Goal: Navigation & Orientation: Understand site structure

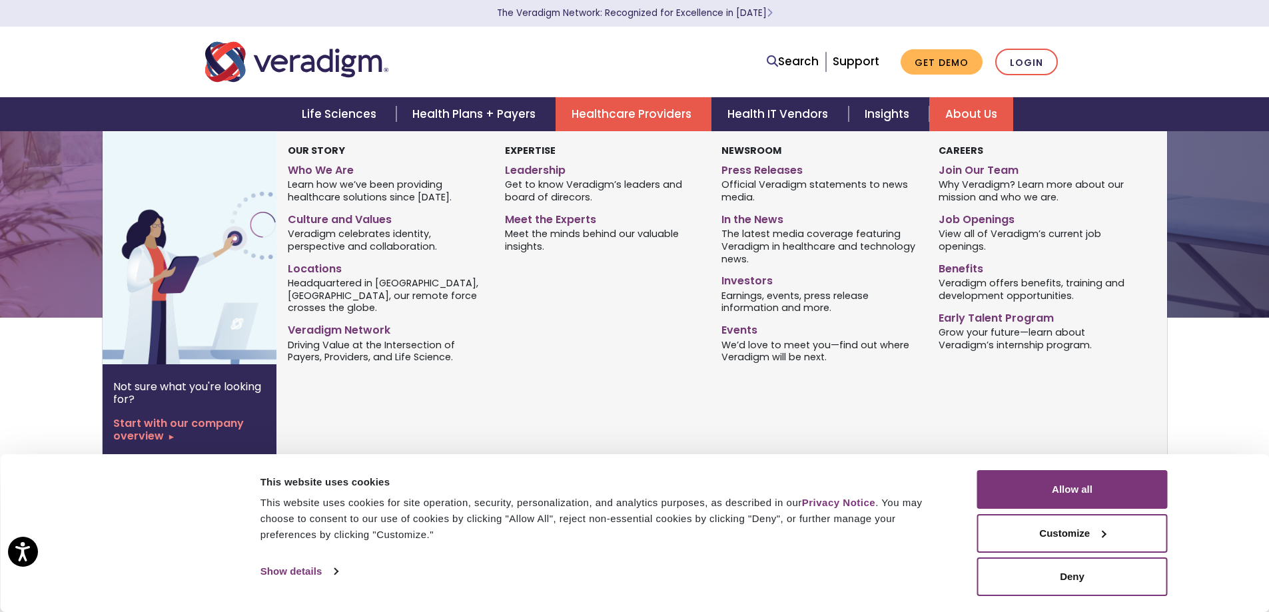
scroll to position [67, 0]
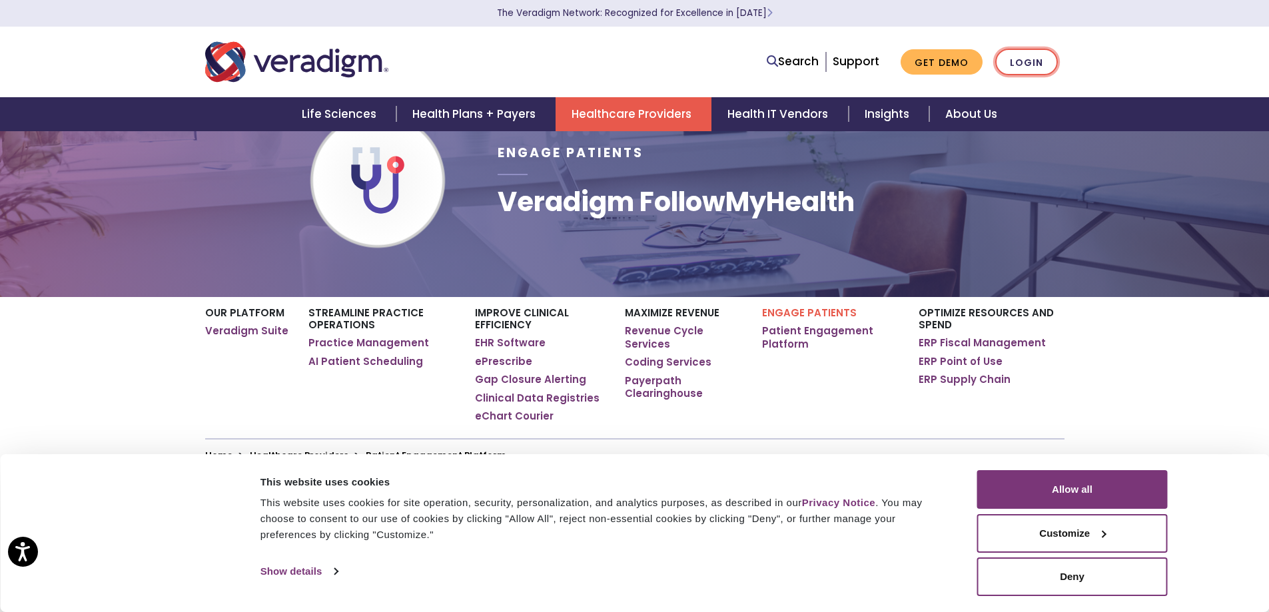
click at [1019, 56] on link "Login" at bounding box center [1026, 62] width 63 height 27
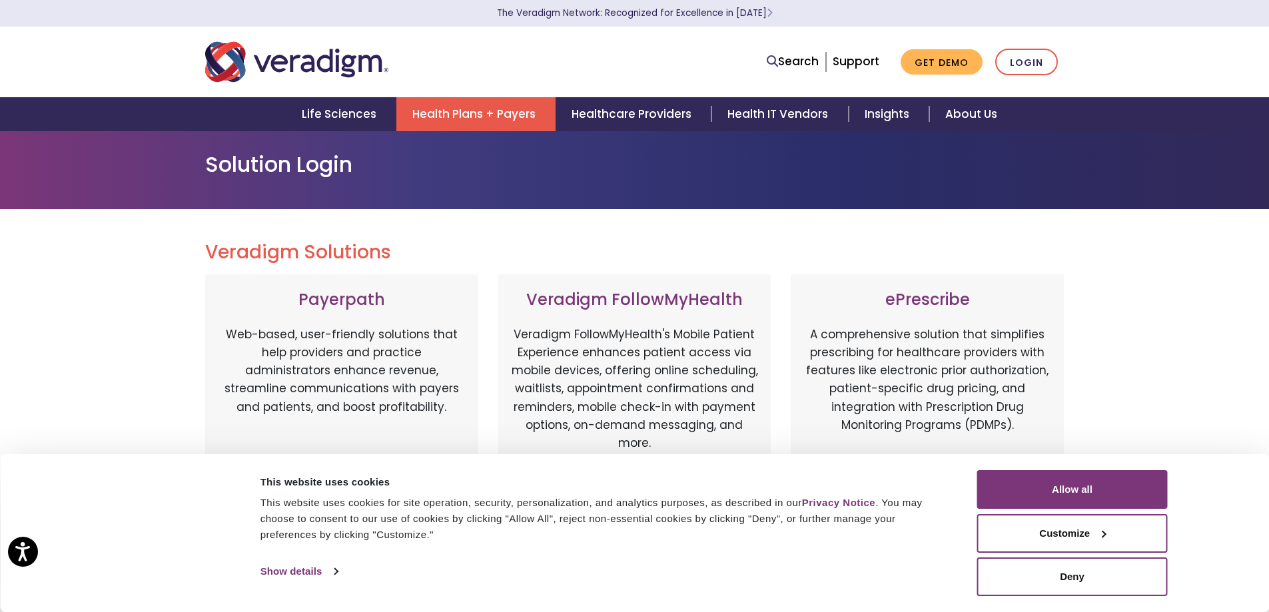
click at [472, 120] on link "Health Plans + Payers" at bounding box center [475, 114] width 159 height 34
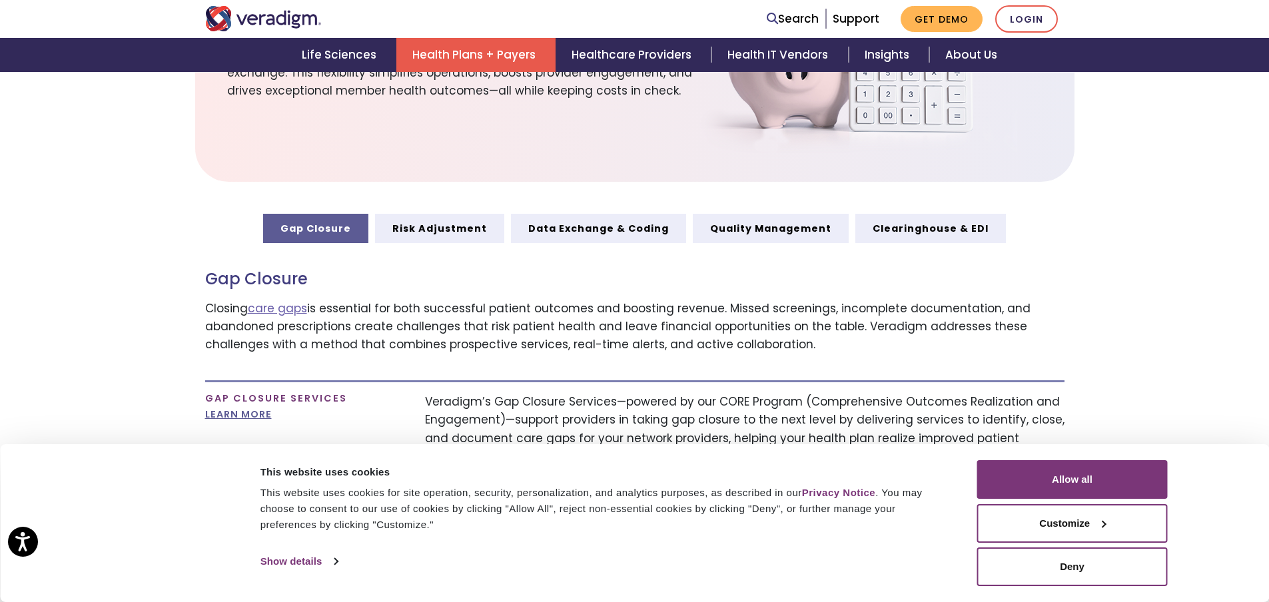
scroll to position [600, 0]
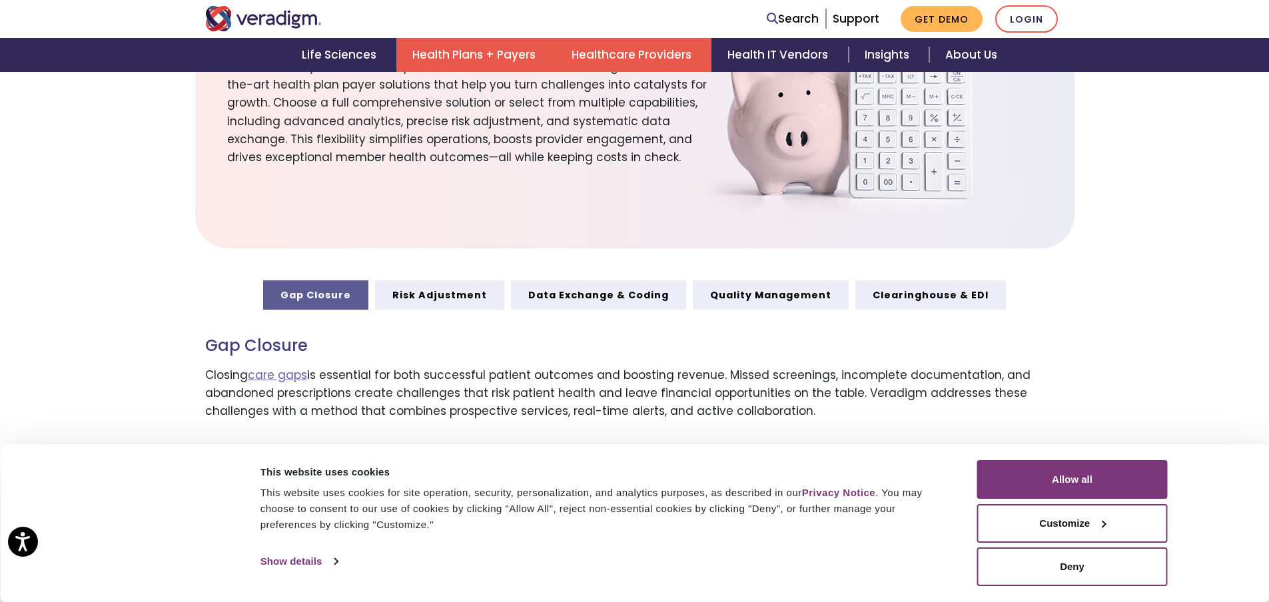
click at [604, 55] on link "Healthcare Providers" at bounding box center [634, 55] width 156 height 34
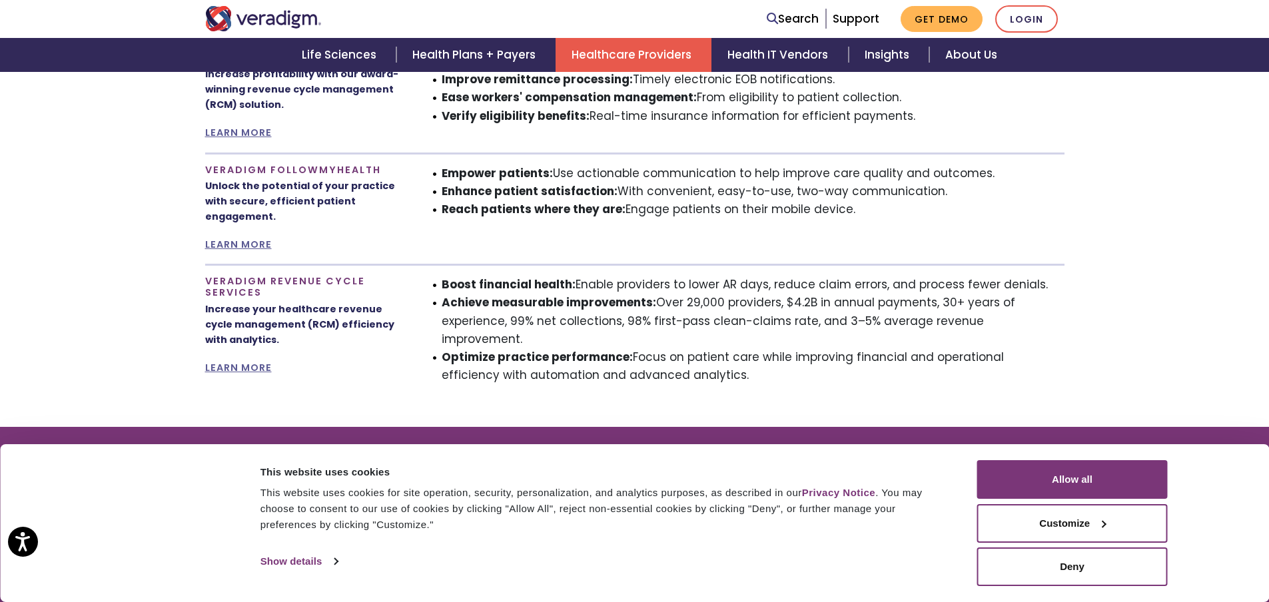
scroll to position [1199, 0]
